Goal: Information Seeking & Learning: Find specific fact

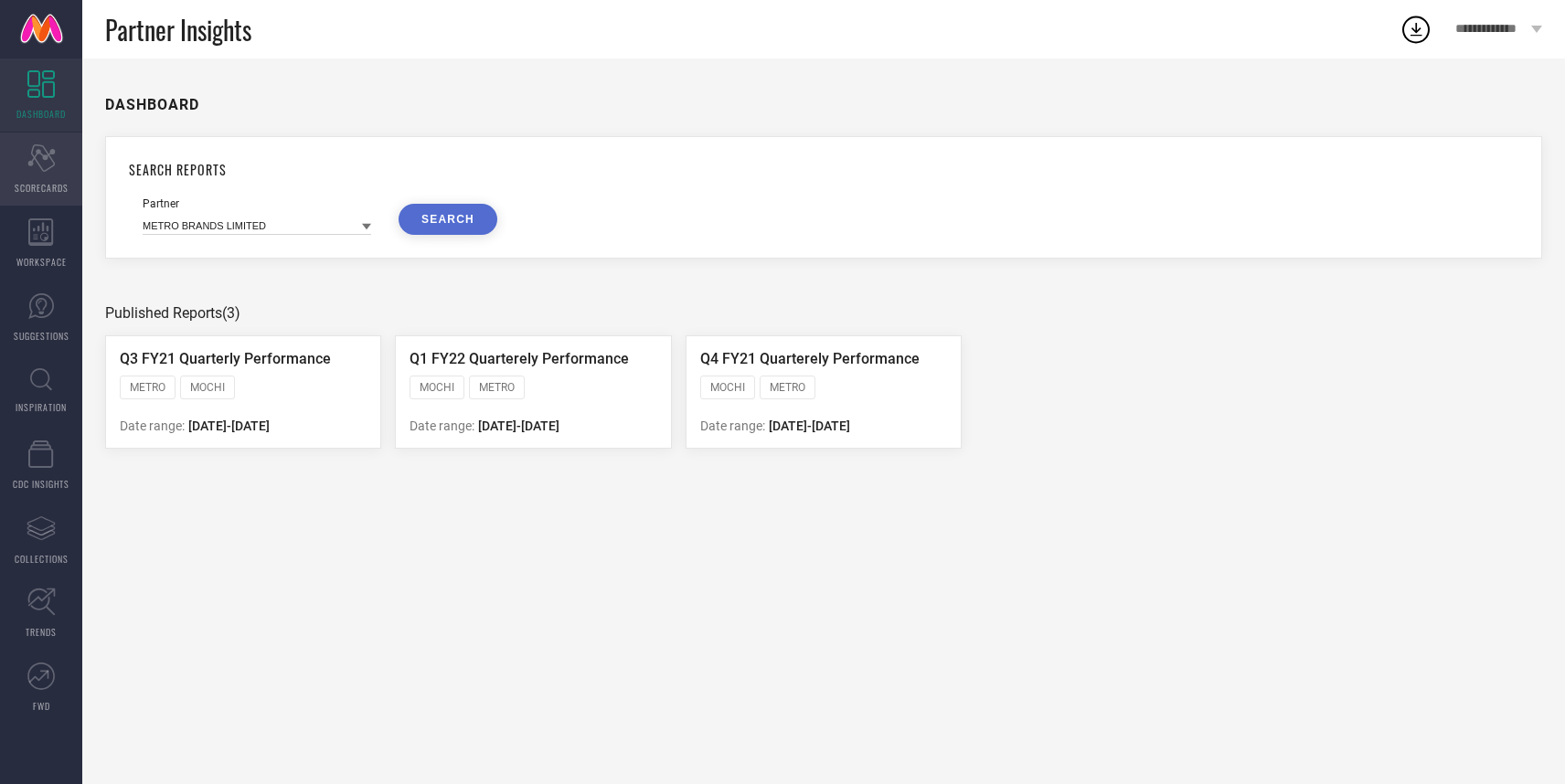
click at [53, 171] on div "Scorecard SCORECARDS" at bounding box center [41, 169] width 83 height 73
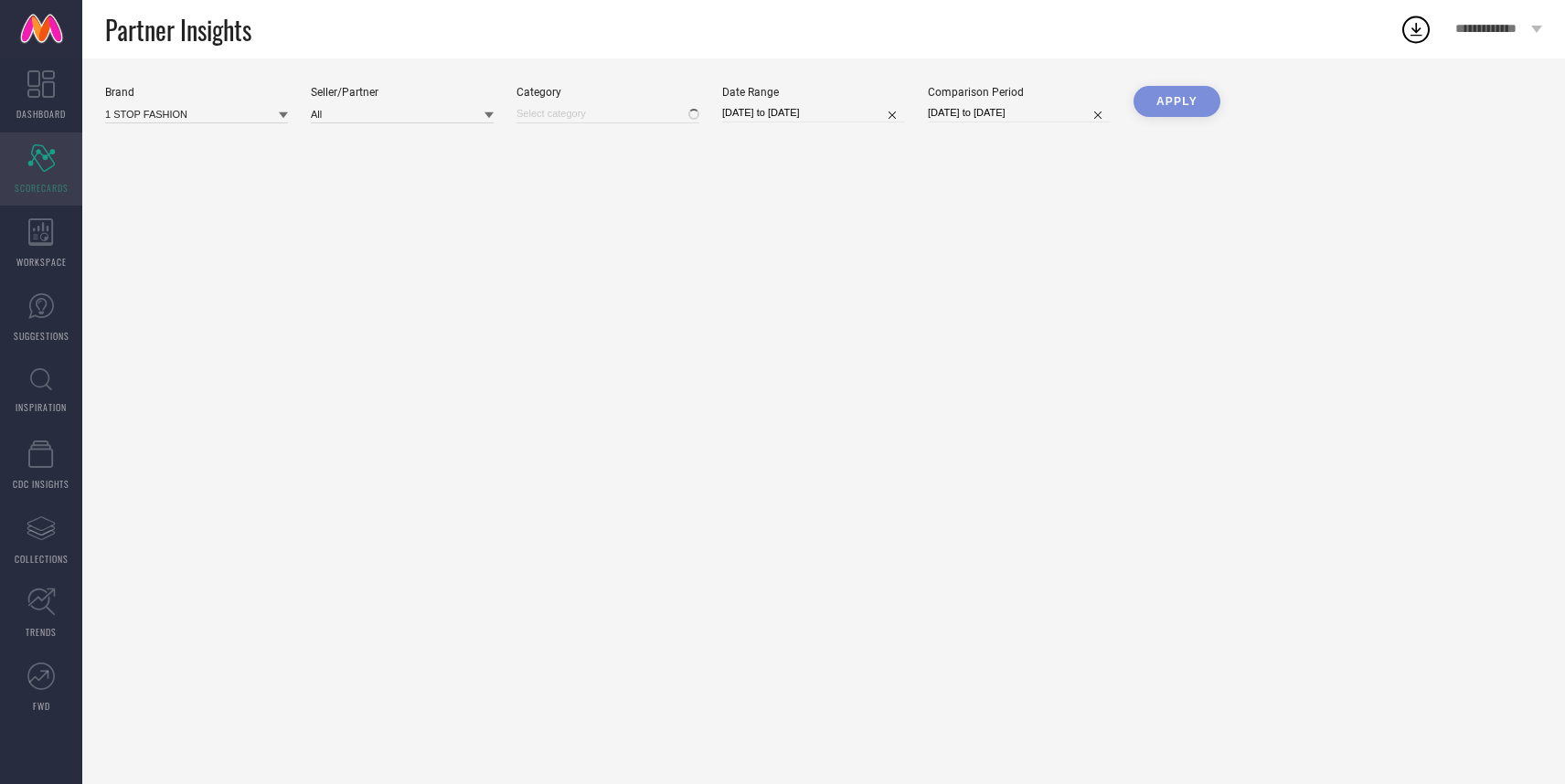
type input "All"
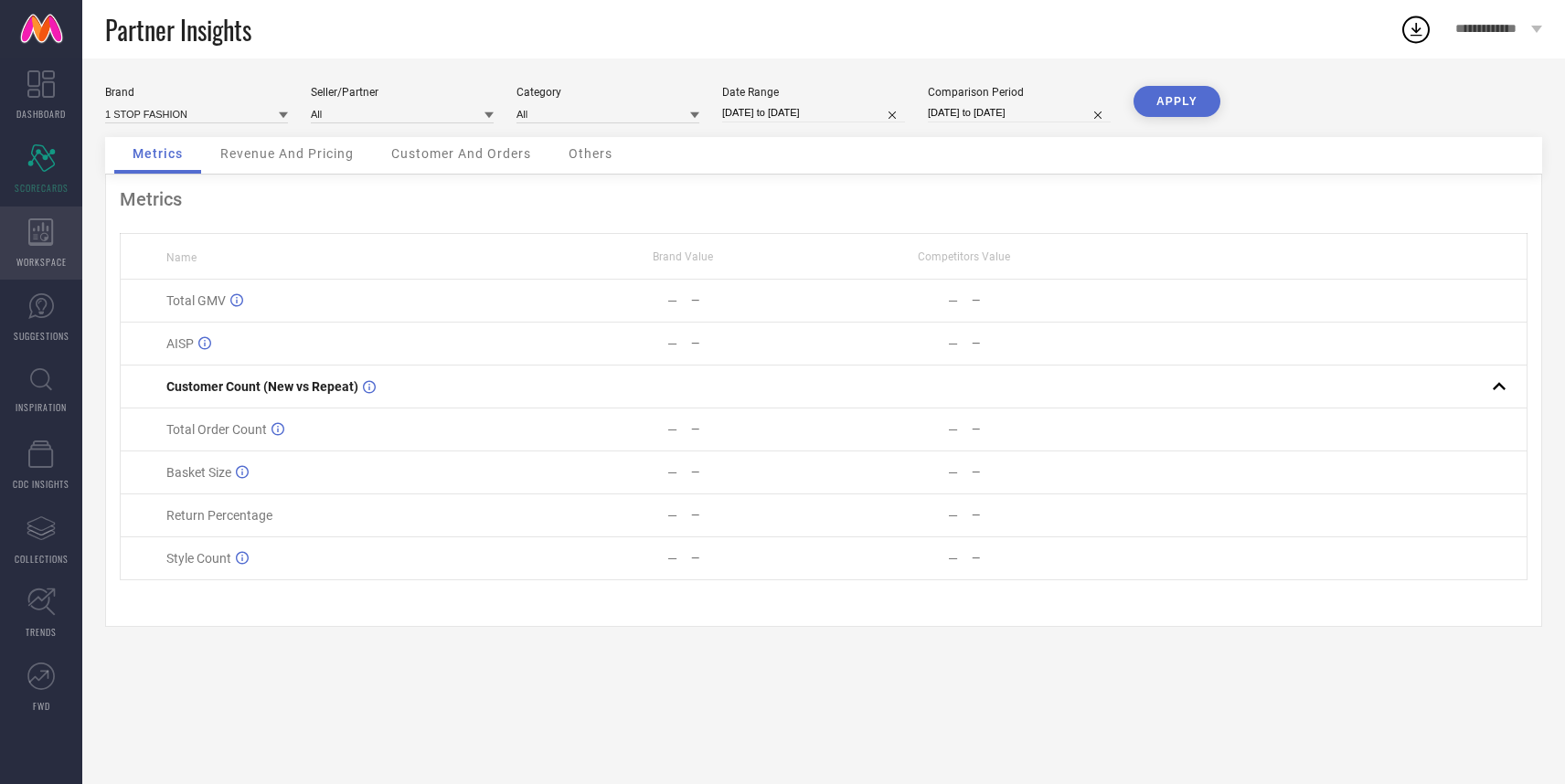
click at [51, 248] on div "WORKSPACE" at bounding box center [41, 243] width 83 height 73
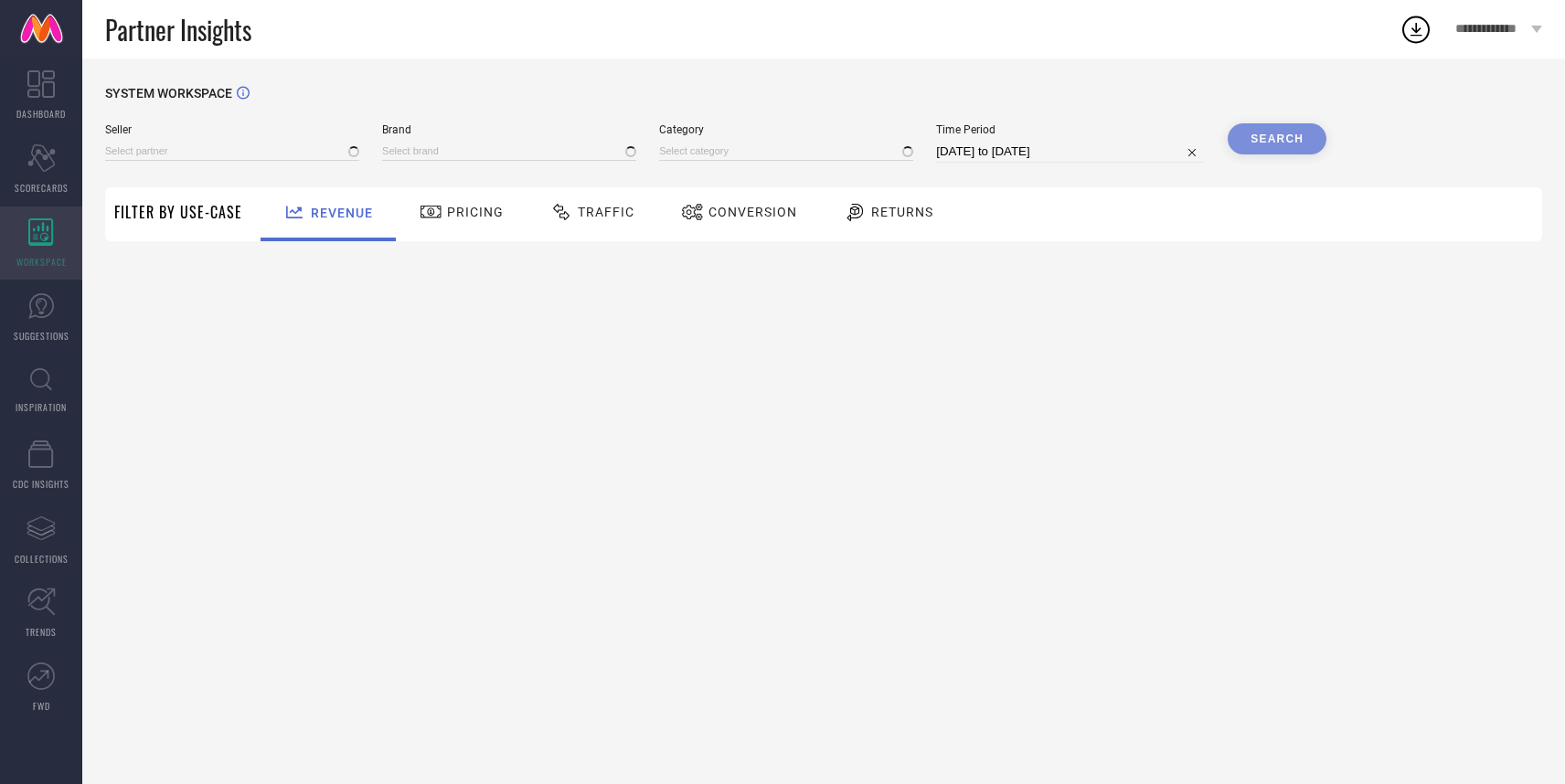
type input "All"
type input "1 STOP FASHION"
type input "All"
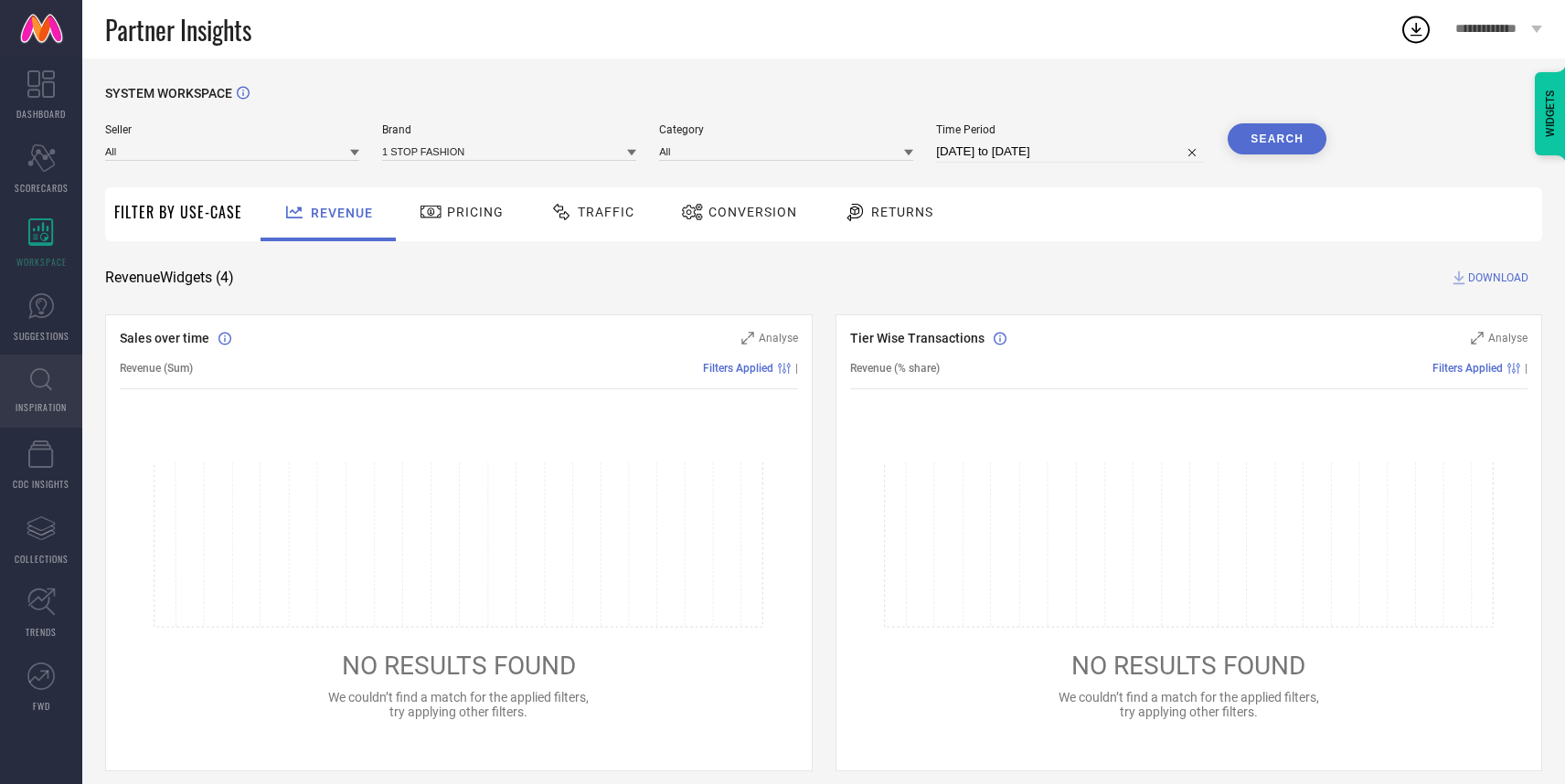
click at [39, 383] on icon at bounding box center [40, 380] width 22 height 23
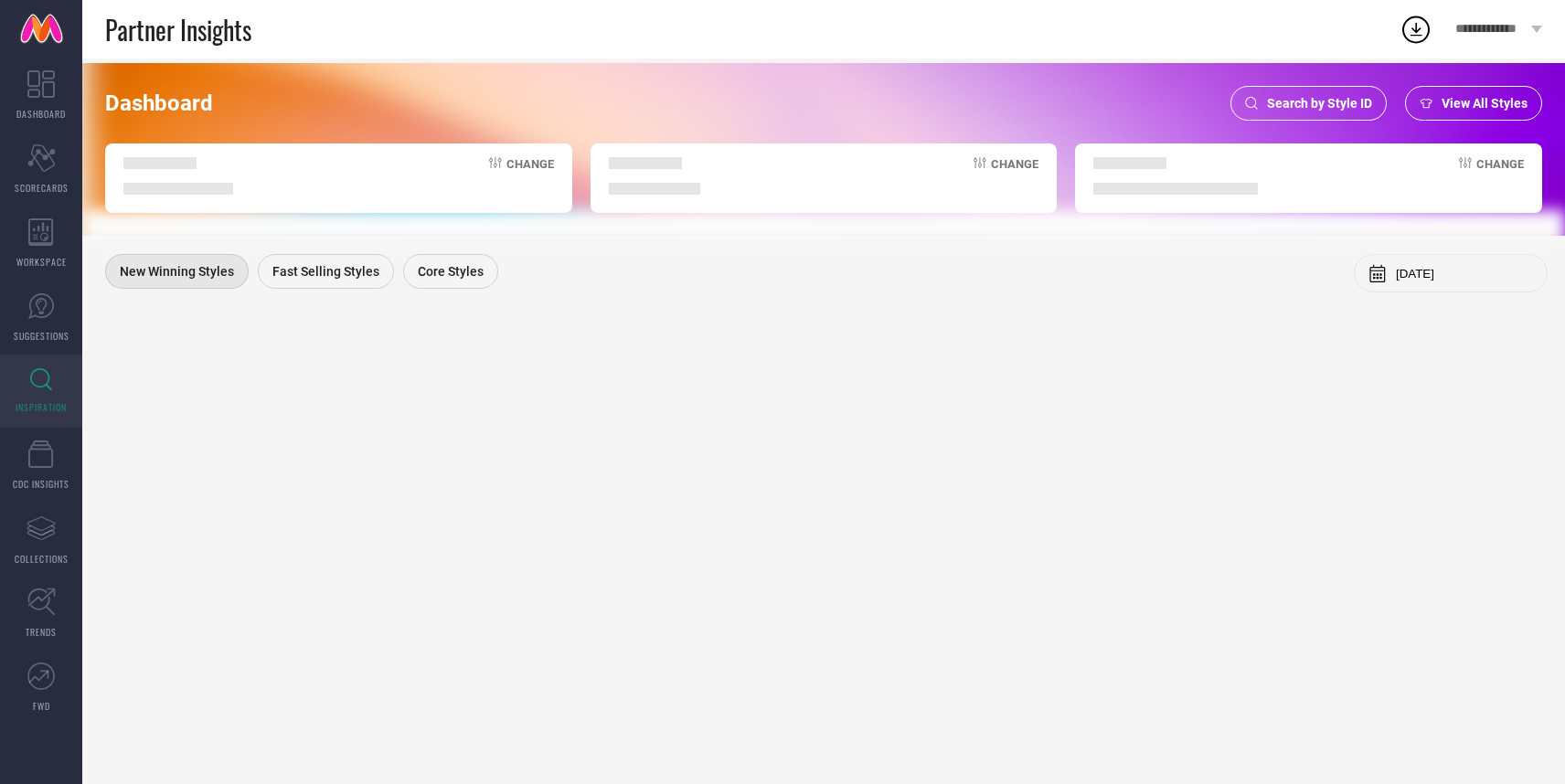
click at [1284, 98] on span "Search by Style ID" at bounding box center [1319, 103] width 105 height 15
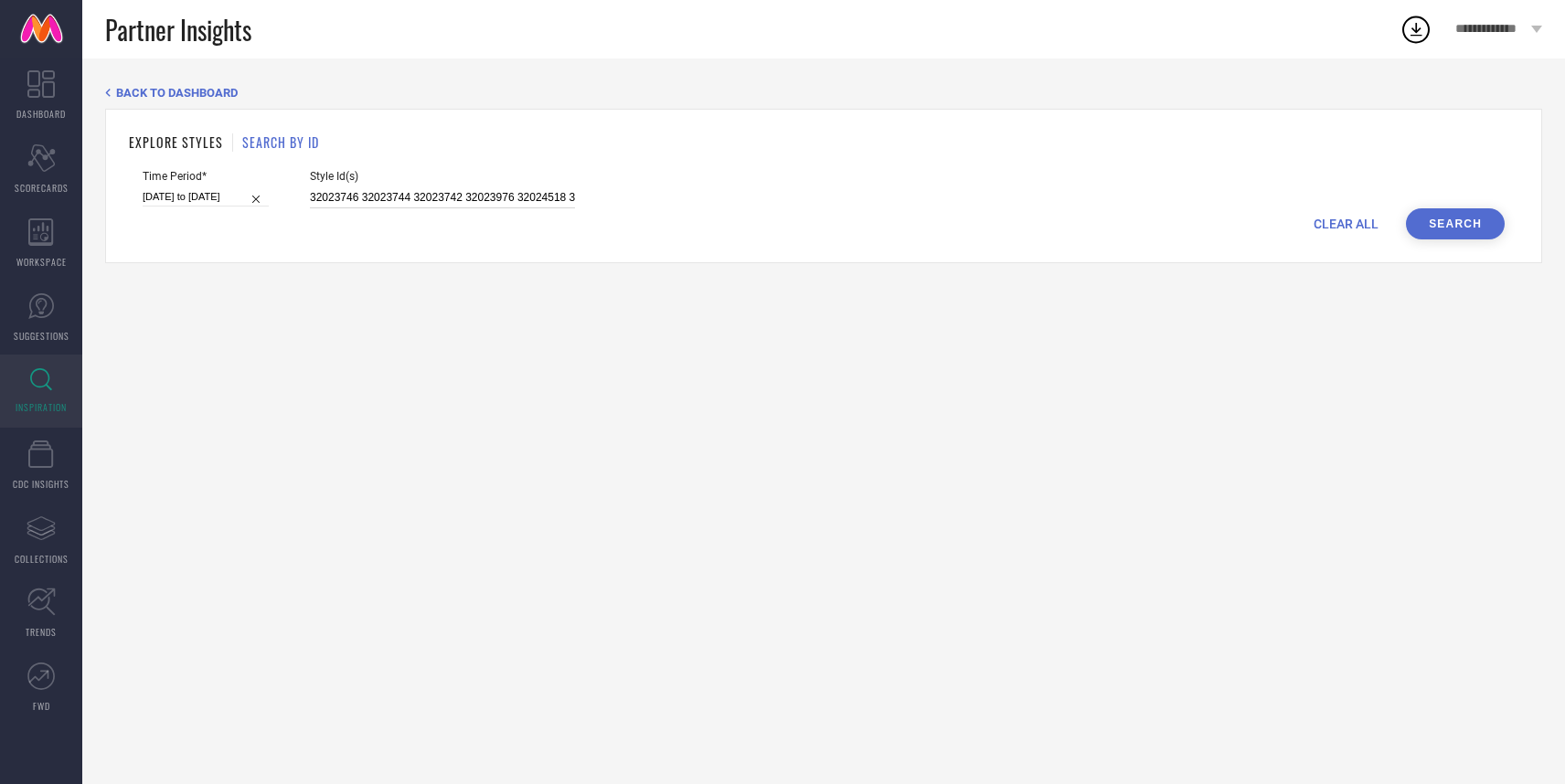
click at [343, 197] on input "32023746 32023744 32023742 32023976 32024518 32023944 32023763 32023753 3202377…" at bounding box center [442, 198] width 266 height 21
paste input "1305402"
type input "31305402"
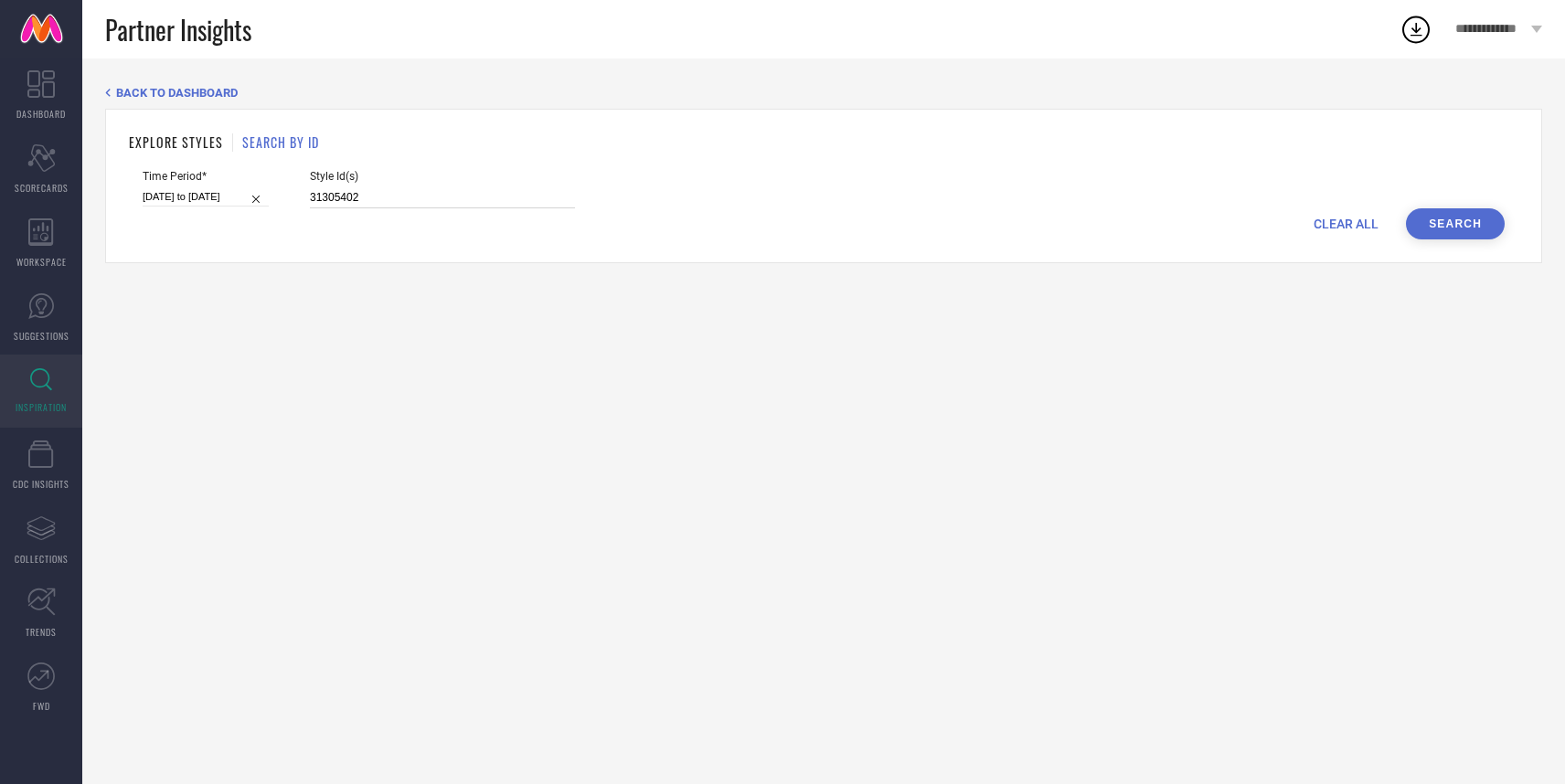
select select "3"
select select "2025"
select select "4"
select select "2025"
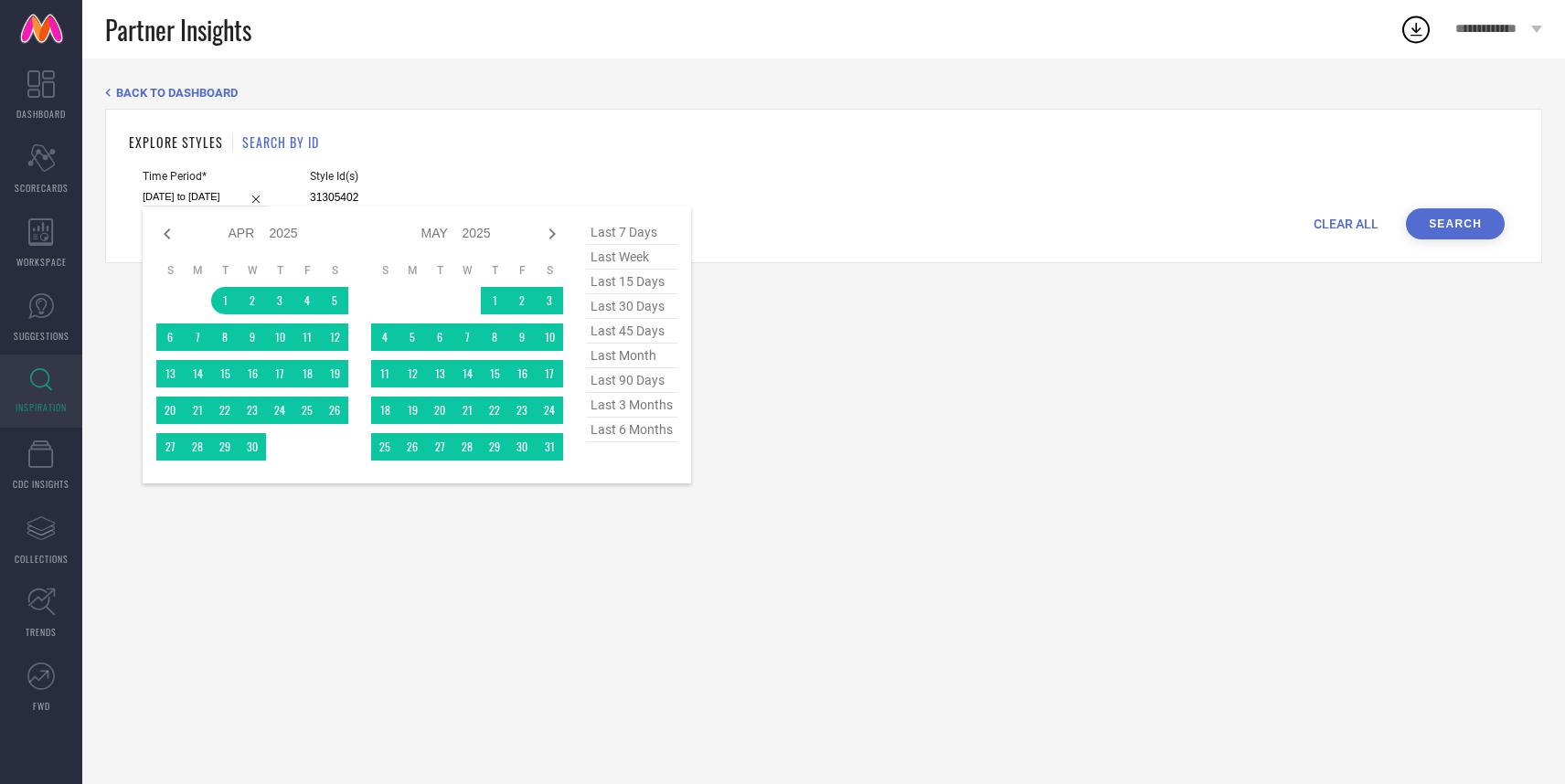
click at [218, 198] on input "[DATE] to [DATE]" at bounding box center [205, 197] width 126 height 19
type input "31305402"
click at [627, 428] on span "last 6 months" at bounding box center [631, 430] width 91 height 24
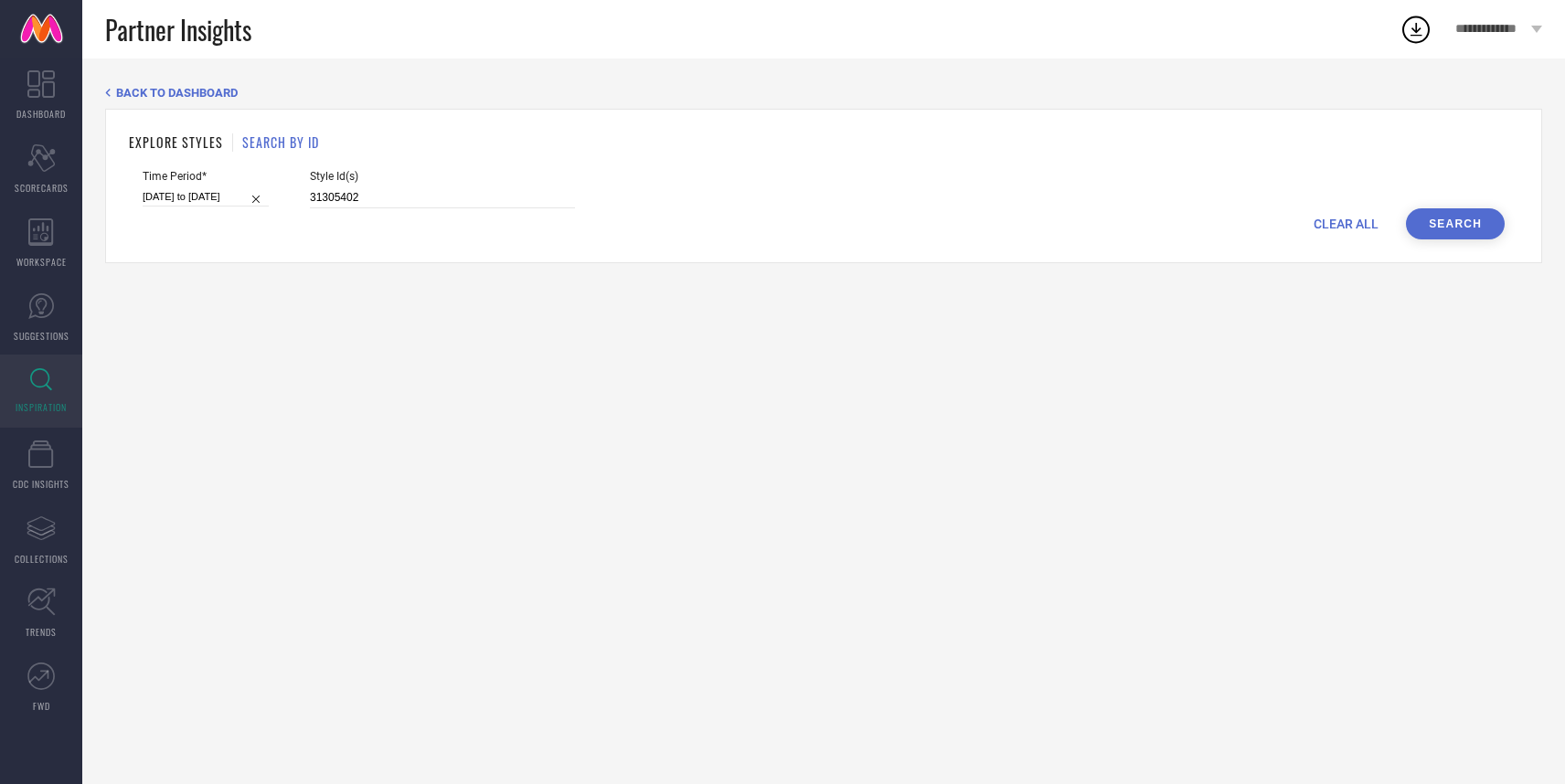
click at [1467, 223] on button "Search" at bounding box center [1454, 223] width 99 height 31
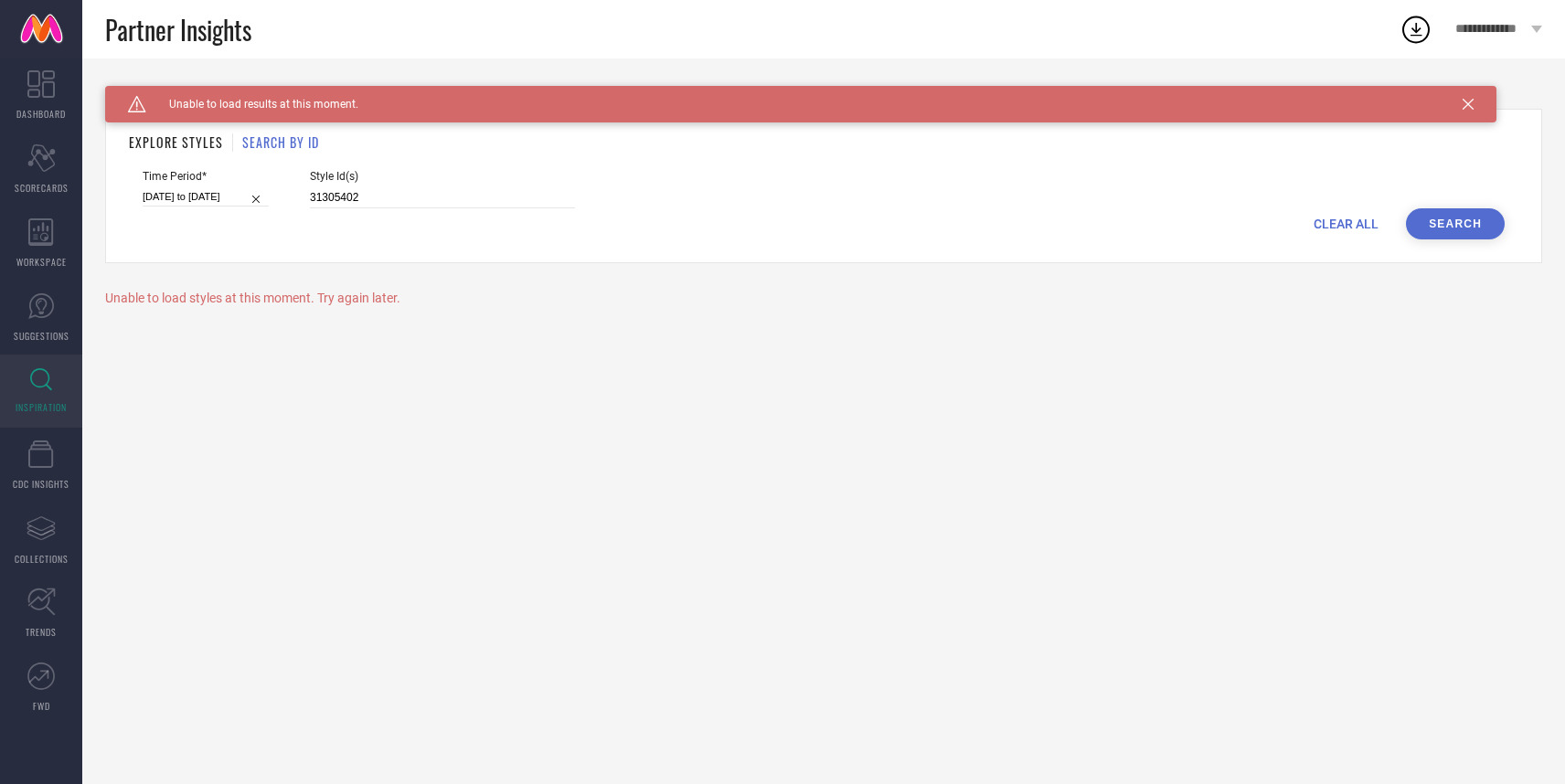
click at [1467, 223] on button "Search" at bounding box center [1454, 223] width 99 height 31
